Goal: Ask a question

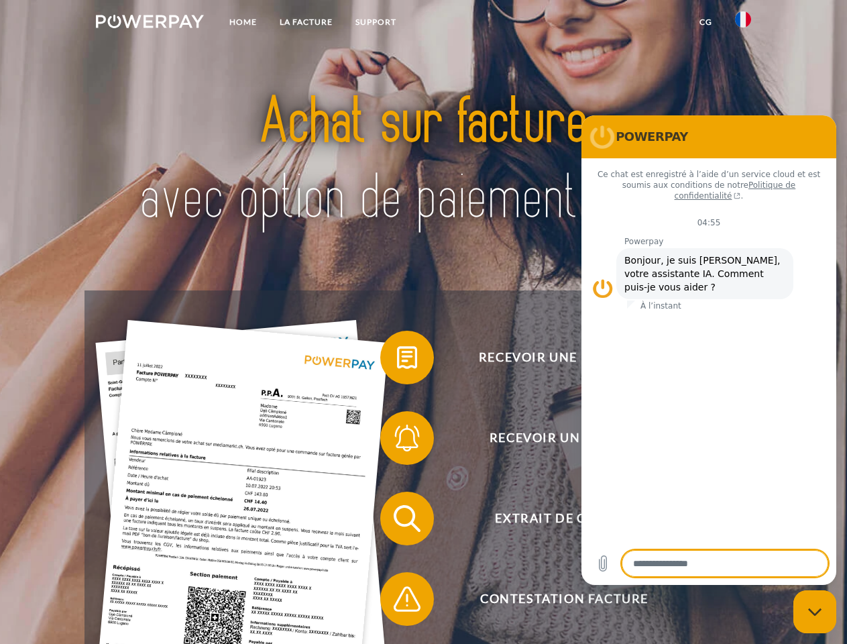
click at [150, 23] on img at bounding box center [150, 21] width 108 height 13
click at [743, 23] on img at bounding box center [743, 19] width 16 height 16
click at [705, 22] on link "CG" at bounding box center [706, 22] width 36 height 24
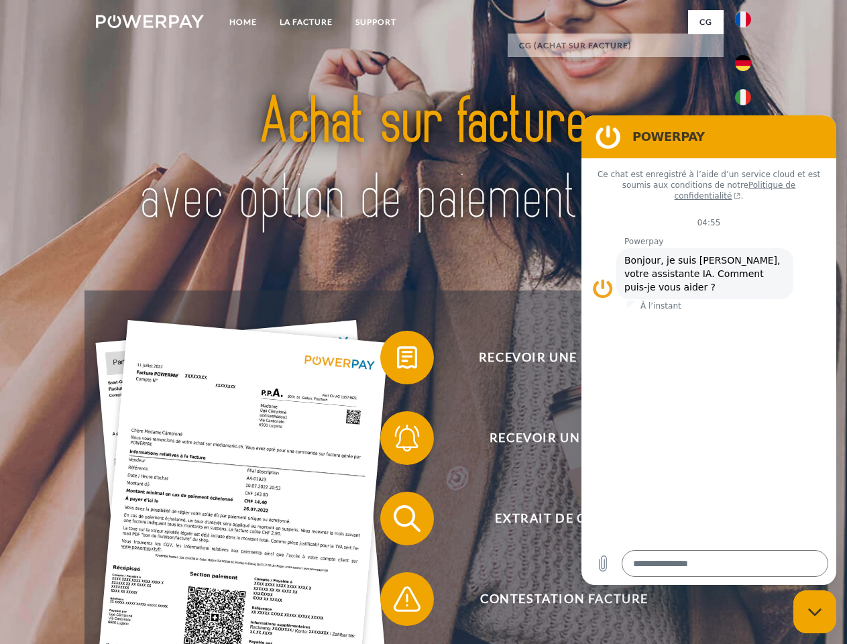
click at [397, 360] on span at bounding box center [386, 357] width 67 height 67
click at [397, 441] on span at bounding box center [386, 437] width 67 height 67
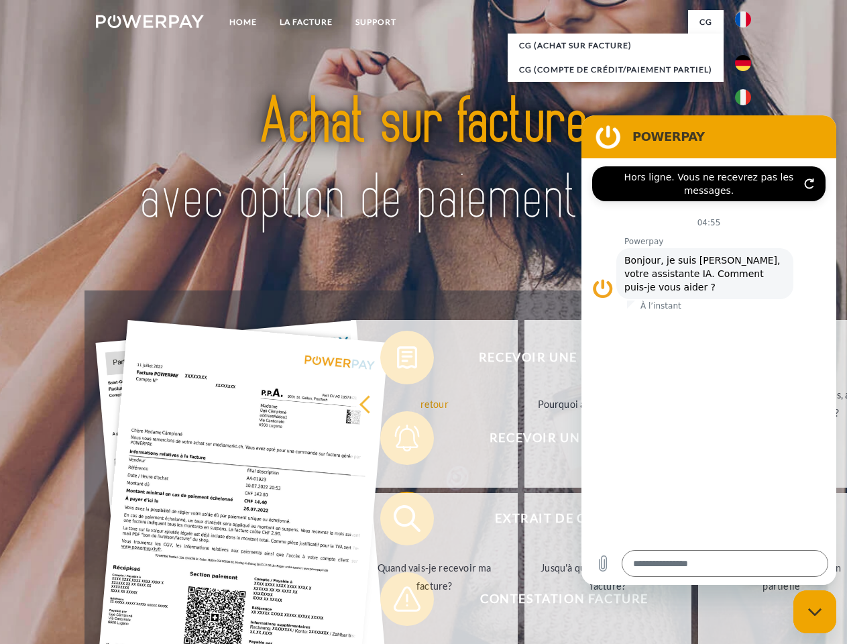
click at [524, 521] on link "Jusqu'à quand dois-je payer ma facture?" at bounding box center [607, 577] width 167 height 168
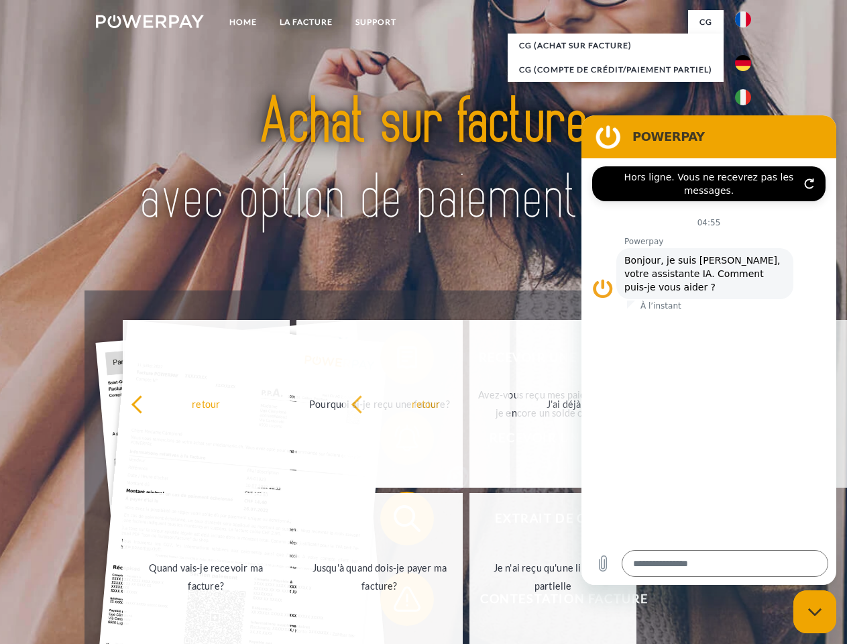
click at [397, 601] on span at bounding box center [386, 598] width 67 height 67
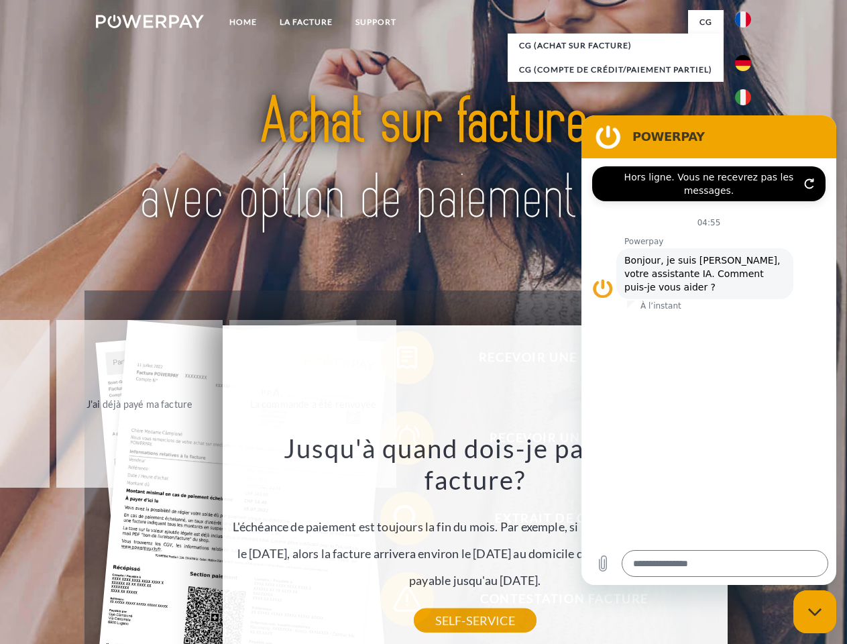
click at [815, 612] on icon "Fermer la fenêtre de messagerie" at bounding box center [815, 612] width 14 height 9
type textarea "*"
